Goal: Task Accomplishment & Management: Use online tool/utility

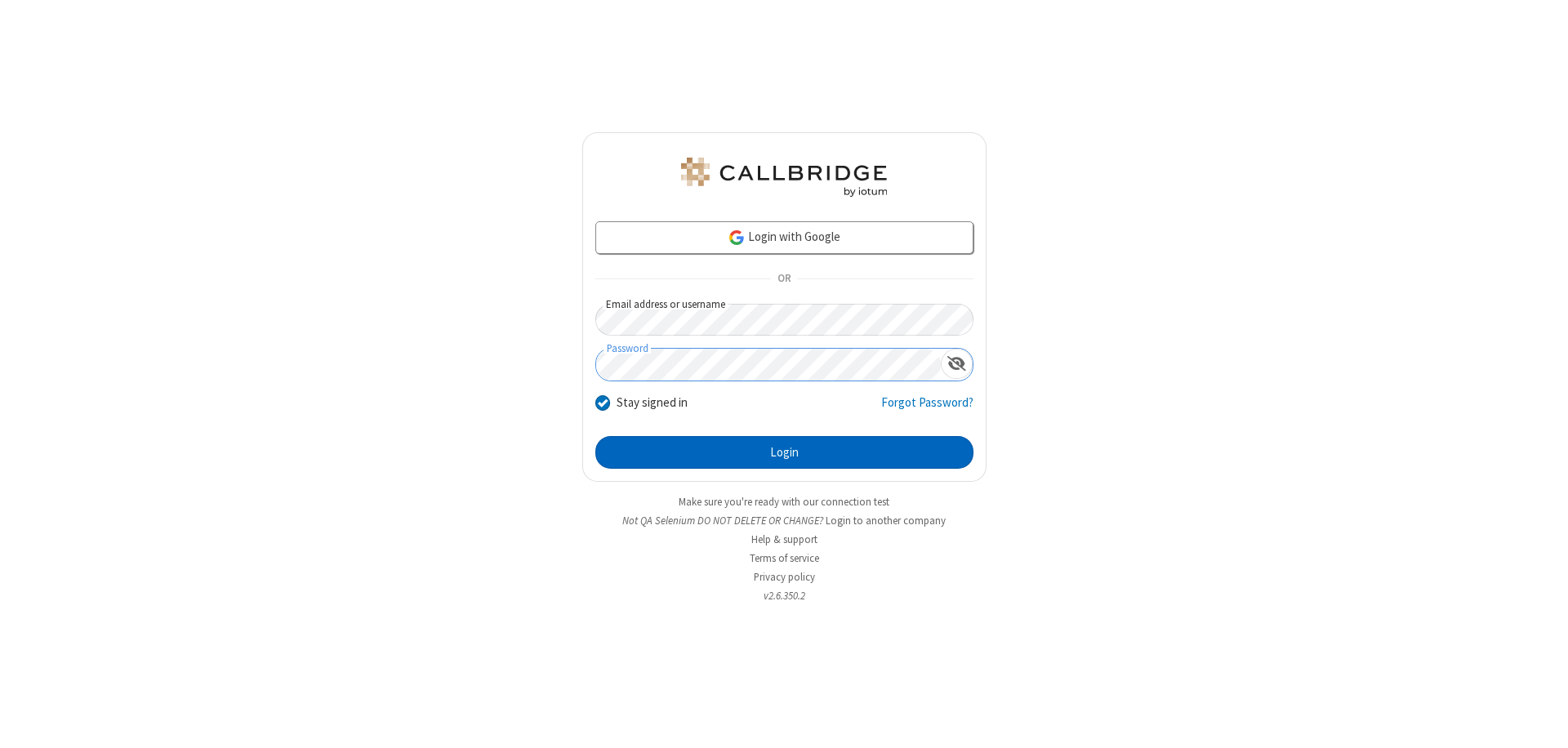
click at [784, 453] on button "Login" at bounding box center [784, 453] width 378 height 32
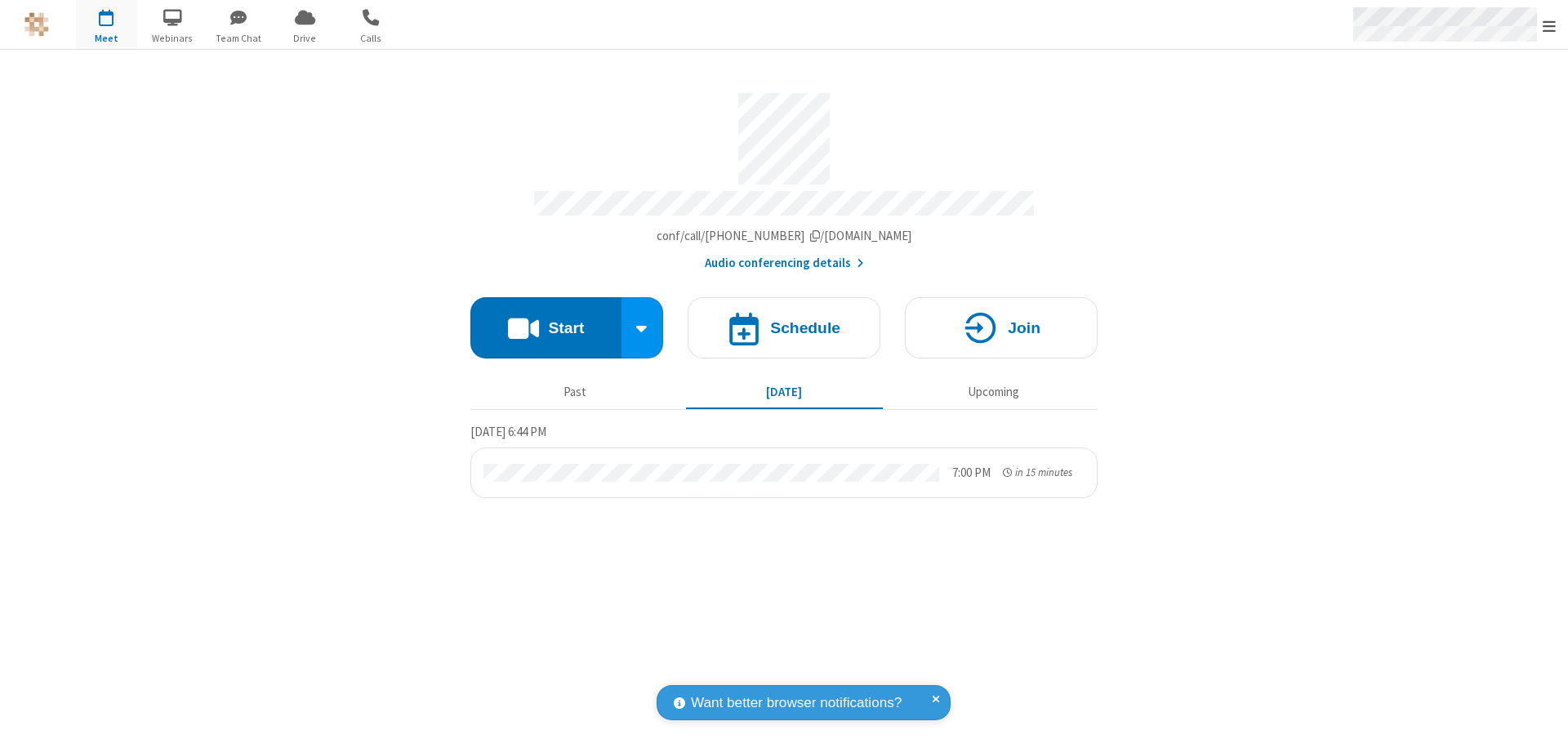
click at [1549, 26] on span "Open menu" at bounding box center [1549, 26] width 13 height 16
click at [305, 38] on span "Drive" at bounding box center [305, 38] width 62 height 14
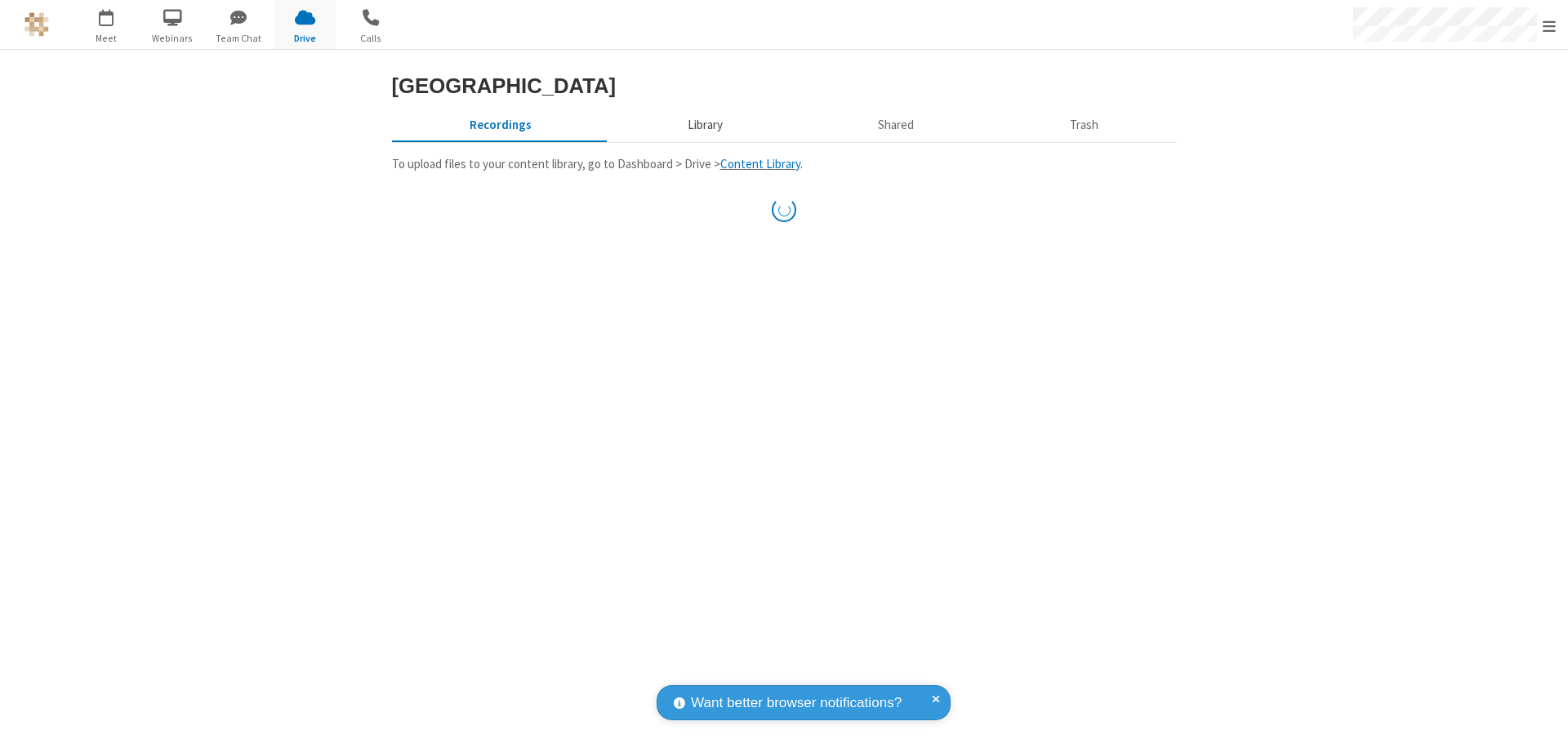
click at [702, 140] on button "Library" at bounding box center [704, 124] width 191 height 31
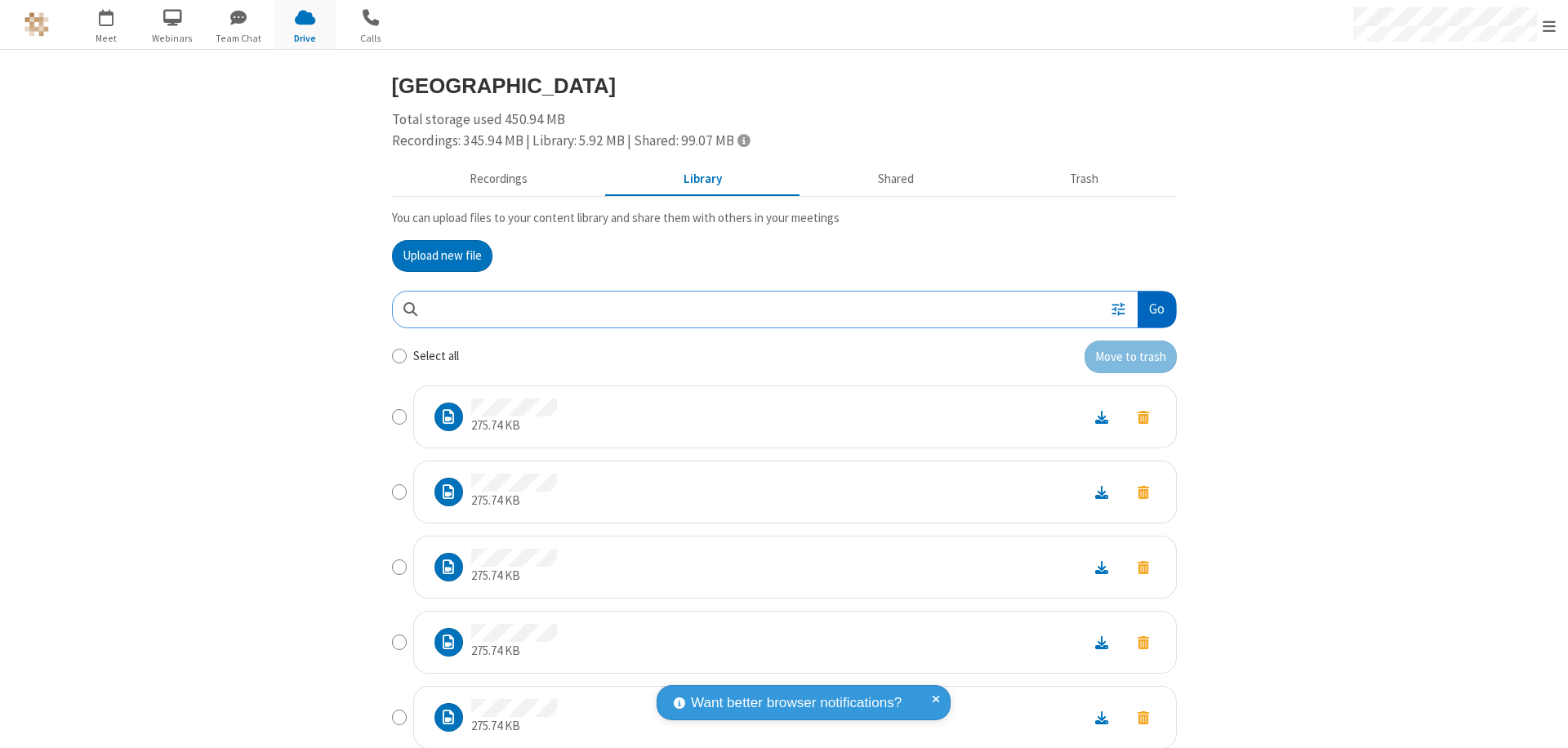
click at [1150, 309] on button "Go" at bounding box center [1157, 309] width 38 height 37
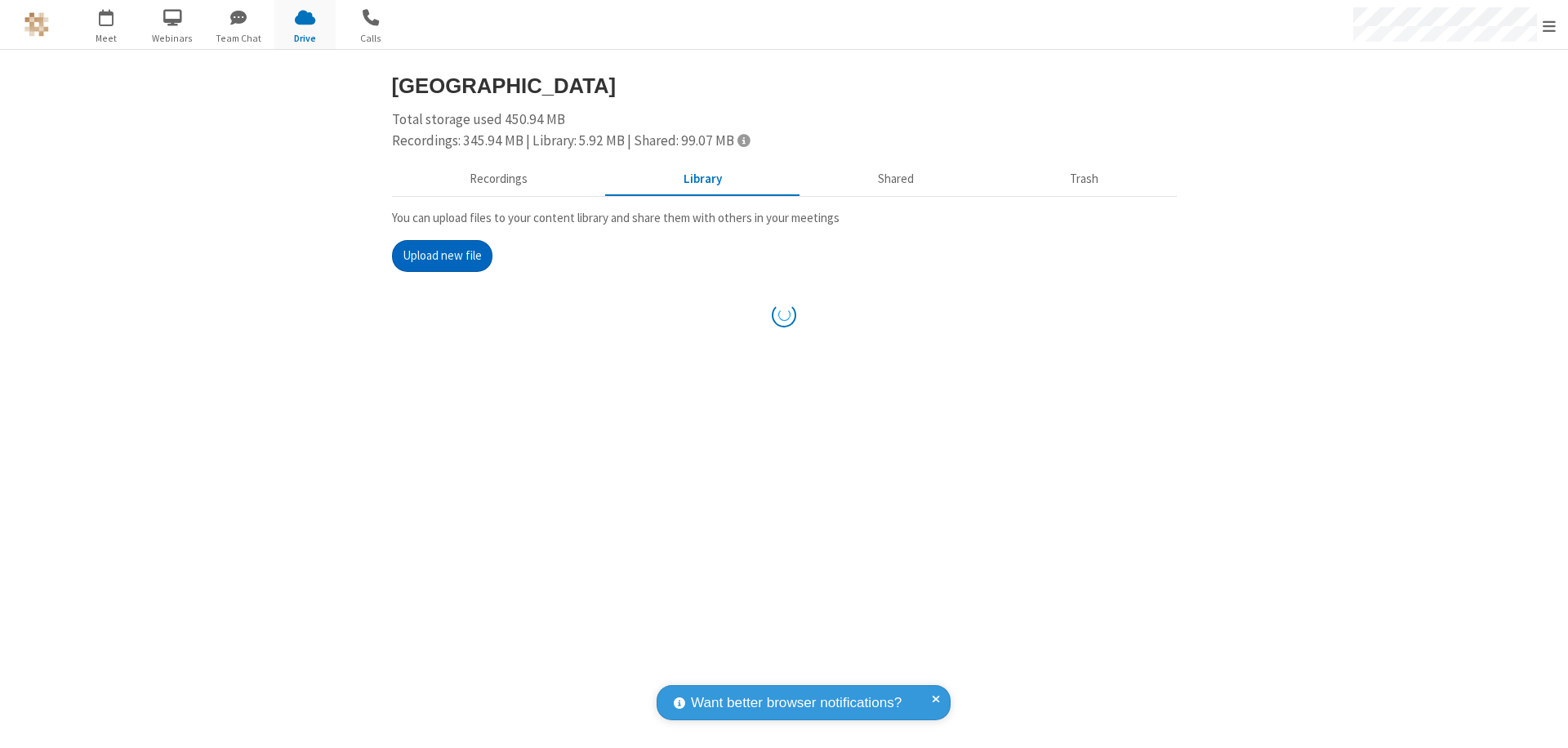
click at [436, 255] on button "Upload new file" at bounding box center [442, 256] width 101 height 32
